Goal: Task Accomplishment & Management: Complete application form

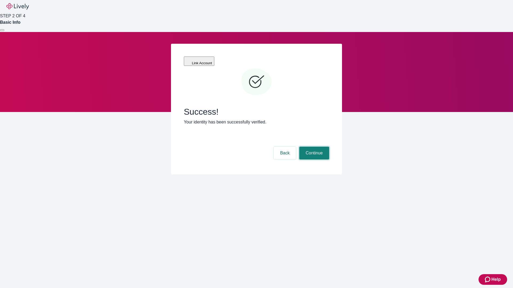
click at [329, 147] on button "Continue" at bounding box center [314, 153] width 30 height 13
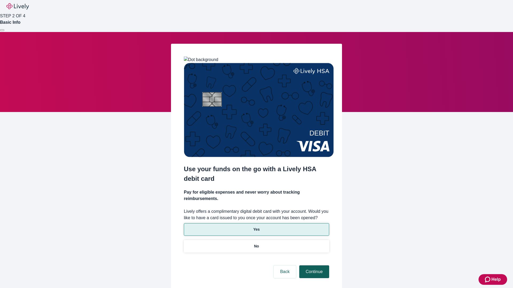
click at [256, 227] on p "Yes" at bounding box center [256, 230] width 6 height 6
click at [313, 266] on button "Continue" at bounding box center [314, 272] width 30 height 13
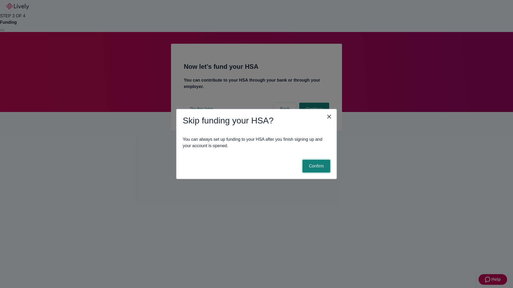
click at [315, 166] on button "Confirm" at bounding box center [316, 166] width 28 height 13
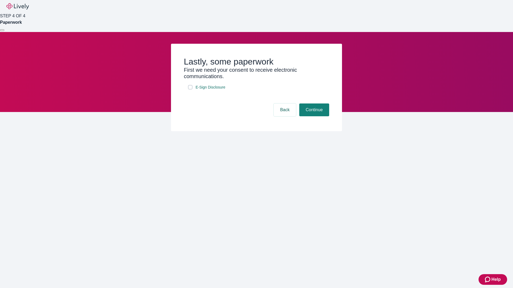
click at [190, 89] on input "E-Sign Disclosure" at bounding box center [190, 87] width 4 height 4
checkbox input "true"
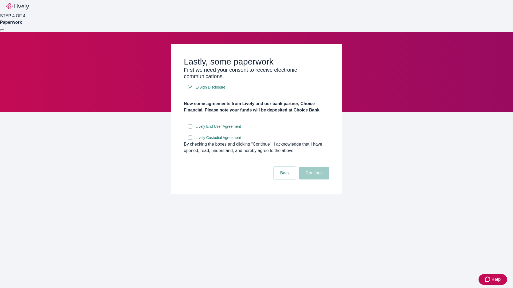
click at [190, 129] on input "Lively End User Agreement" at bounding box center [190, 126] width 4 height 4
checkbox input "true"
click at [190, 140] on input "Lively Custodial Agreement" at bounding box center [190, 138] width 4 height 4
checkbox input "true"
click at [313, 180] on button "Continue" at bounding box center [314, 173] width 30 height 13
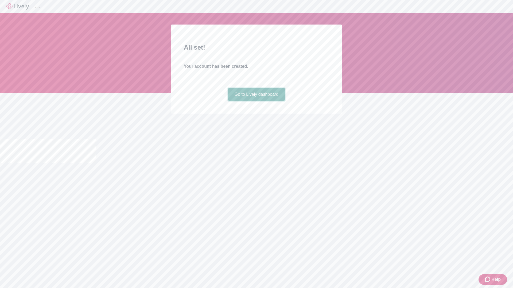
click at [256, 101] on link "Go to Lively dashboard" at bounding box center [256, 94] width 57 height 13
